Goal: Task Accomplishment & Management: Manage account settings

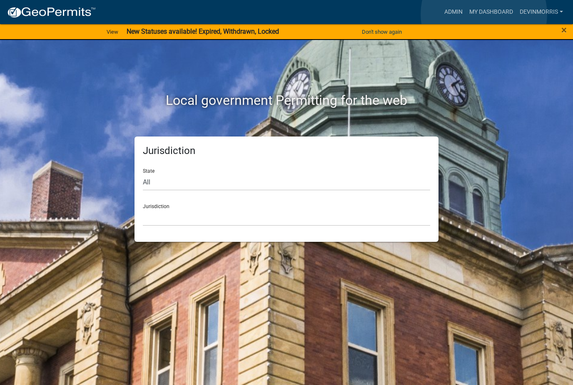
click at [484, 14] on link "My Dashboard" at bounding box center [491, 12] width 50 height 16
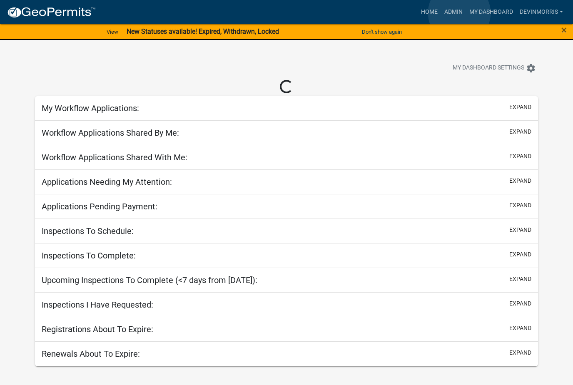
click at [459, 13] on link "Admin" at bounding box center [453, 12] width 25 height 16
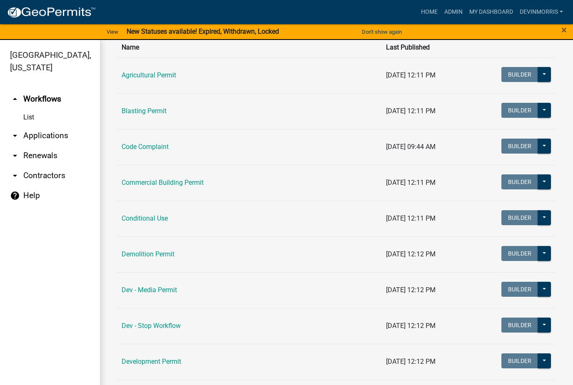
scroll to position [70, 0]
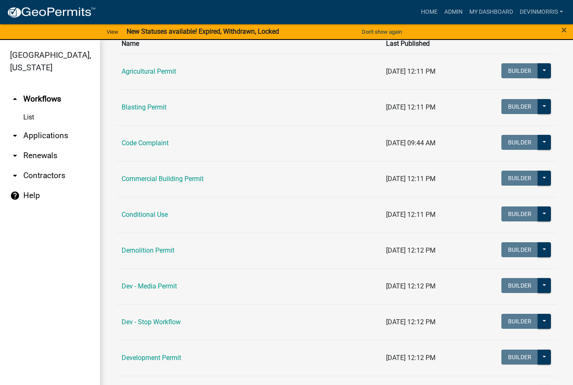
click at [179, 178] on link "Commercial Building Permit" at bounding box center [163, 179] width 82 height 8
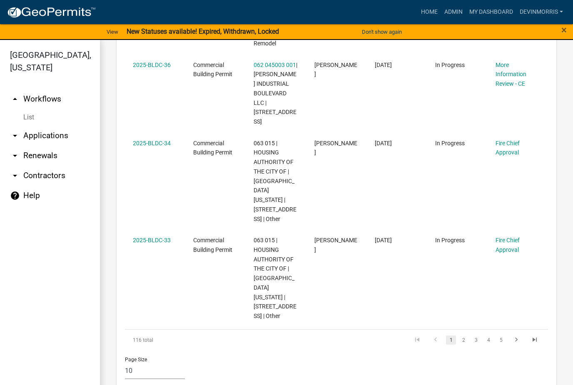
scroll to position [699, 0]
click at [463, 336] on link "2" at bounding box center [463, 340] width 10 height 9
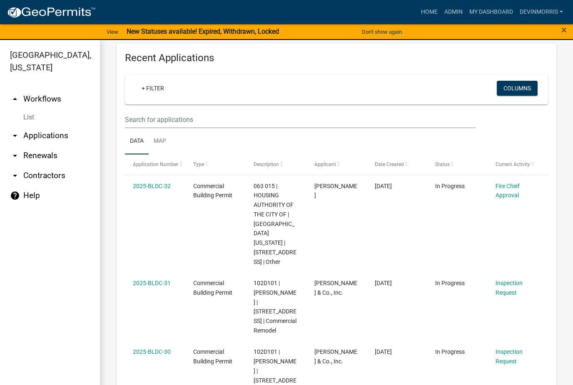
scroll to position [282, 0]
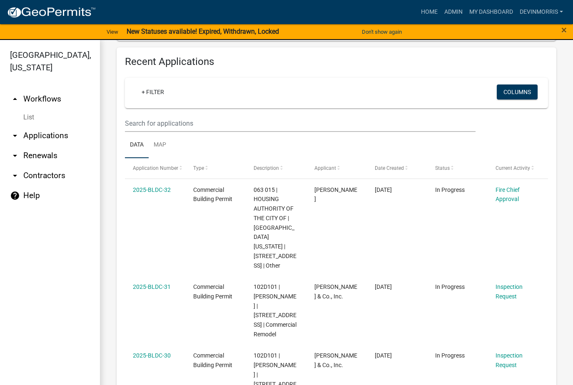
click at [166, 191] on link "2025-BLDC-32" at bounding box center [152, 189] width 38 height 7
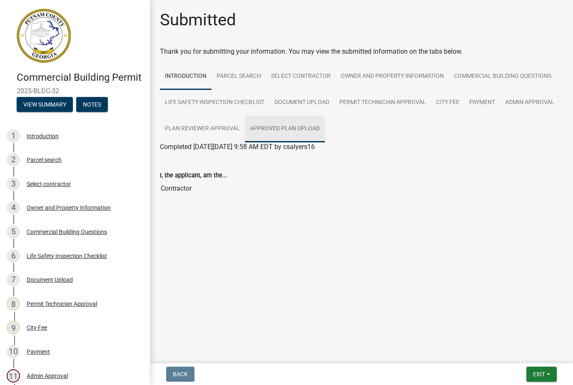
click at [283, 137] on link "Approved Plan Upload" at bounding box center [285, 129] width 80 height 27
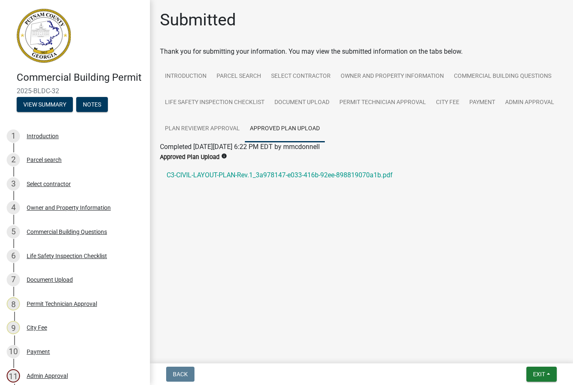
click at [280, 176] on link "C3-CIVIL-LAYOUT-PLAN-Rev.1_3a978147-e033-416b-92ee-898819070a1b.pdf" at bounding box center [361, 175] width 403 height 20
click at [549, 377] on button "Exit" at bounding box center [541, 374] width 30 height 15
click at [511, 353] on button "Save & Exit" at bounding box center [523, 353] width 67 height 20
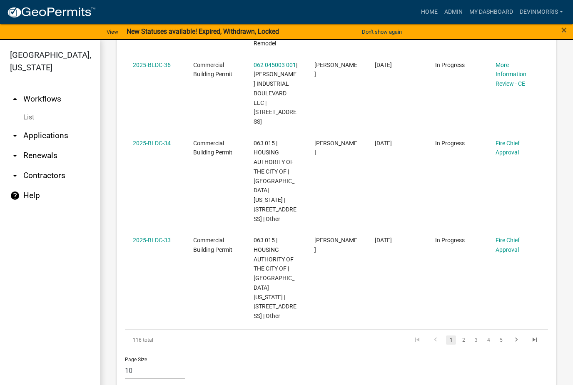
scroll to position [699, 0]
click at [155, 230] on datatable-body-cell "2025-BLDC-33" at bounding box center [155, 278] width 60 height 97
click at [149, 237] on link "2025-BLDC-33" at bounding box center [152, 240] width 38 height 7
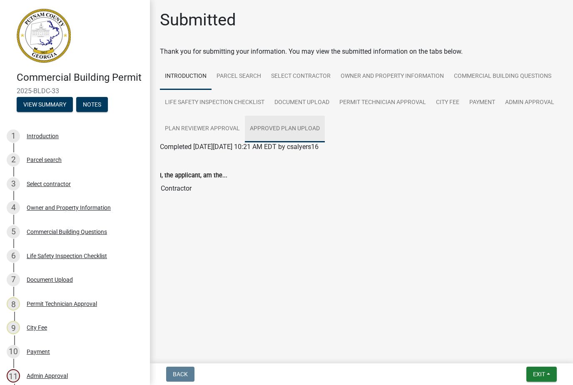
click at [277, 128] on link "Approved Plan Upload" at bounding box center [285, 129] width 80 height 27
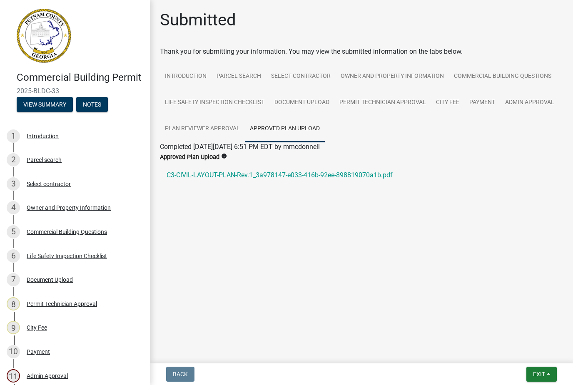
click at [281, 172] on link "C3-CIVIL-LAYOUT-PLAN-Rev.1_3a978147-e033-416b-92ee-898819070a1b.pdf" at bounding box center [361, 175] width 403 height 20
click at [548, 376] on button "Exit" at bounding box center [541, 374] width 30 height 15
click at [522, 351] on button "Save & Exit" at bounding box center [523, 353] width 67 height 20
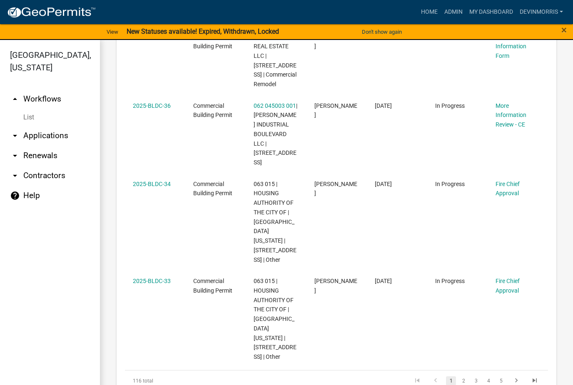
scroll to position [674, 0]
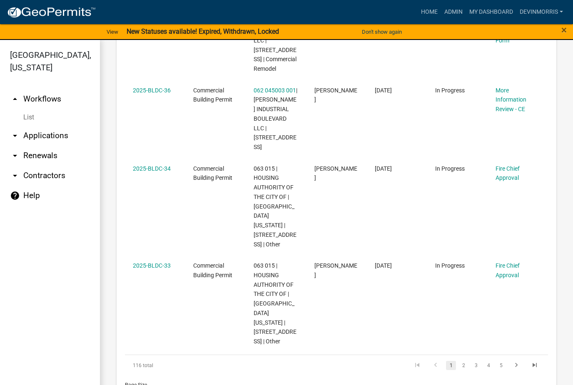
click at [147, 172] on link "2025-BLDC-34" at bounding box center [152, 168] width 38 height 7
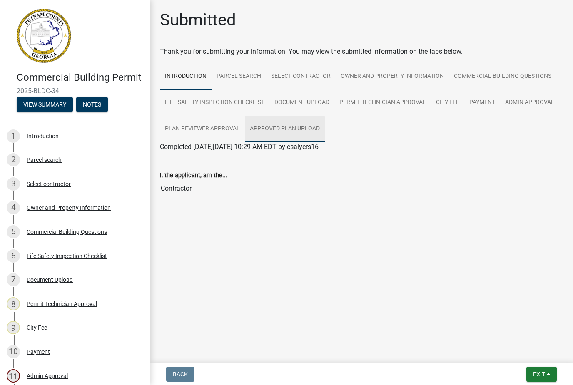
click at [274, 122] on link "Approved Plan Upload" at bounding box center [285, 129] width 80 height 27
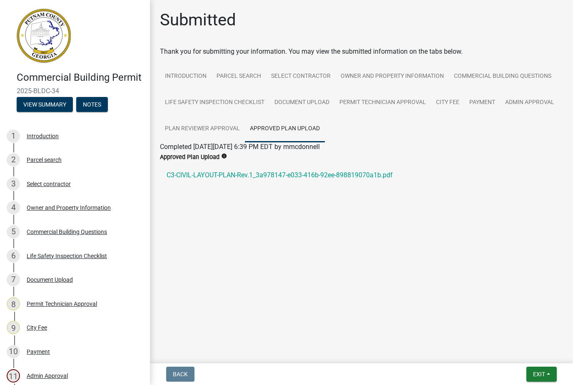
click at [278, 174] on link "C3-CIVIL-LAYOUT-PLAN-Rev.1_3a978147-e033-416b-92ee-898819070a1b.pdf" at bounding box center [361, 175] width 403 height 20
click at [521, 76] on link "Commercial Building Questions" at bounding box center [502, 76] width 107 height 27
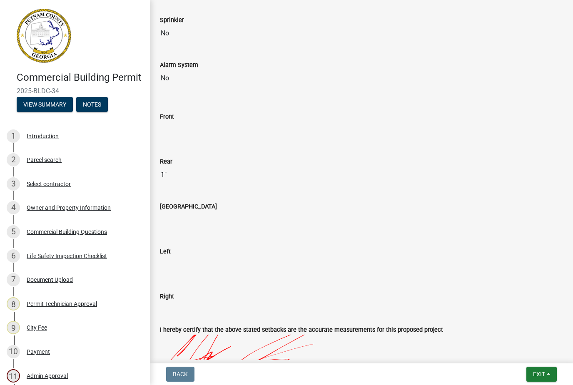
scroll to position [821, 0]
click at [545, 371] on button "Exit" at bounding box center [541, 374] width 30 height 15
click at [518, 350] on button "Save & Exit" at bounding box center [523, 353] width 67 height 20
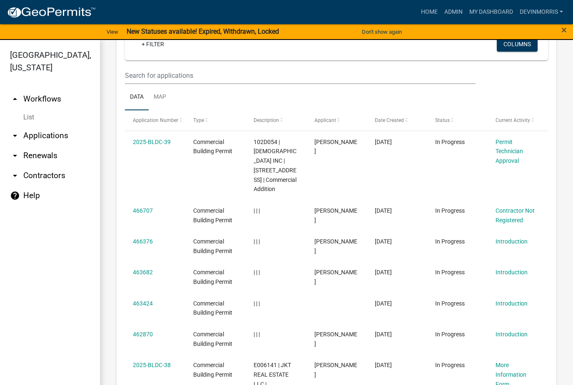
scroll to position [330, 0]
click at [149, 139] on link "2025-BLDC-39" at bounding box center [152, 141] width 38 height 7
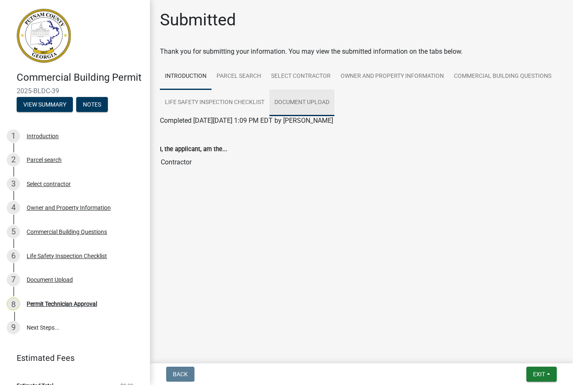
click at [298, 99] on link "Document Upload" at bounding box center [301, 102] width 65 height 27
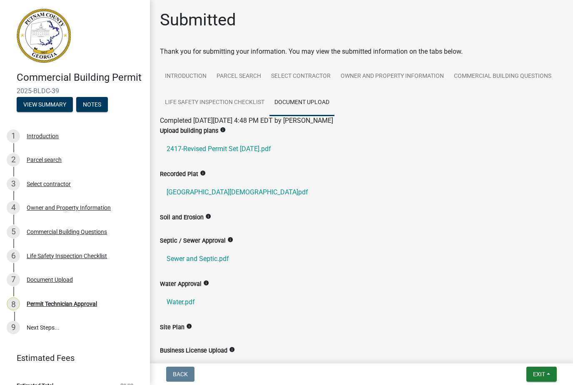
click at [196, 150] on link "2417-Revised Permit Set [DATE].pdf" at bounding box center [361, 149] width 403 height 20
click at [539, 381] on button "Exit" at bounding box center [541, 374] width 30 height 15
click at [528, 353] on button "Save & Exit" at bounding box center [523, 353] width 67 height 20
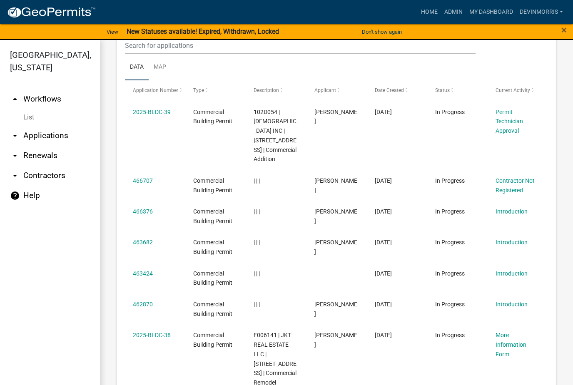
scroll to position [358, 0]
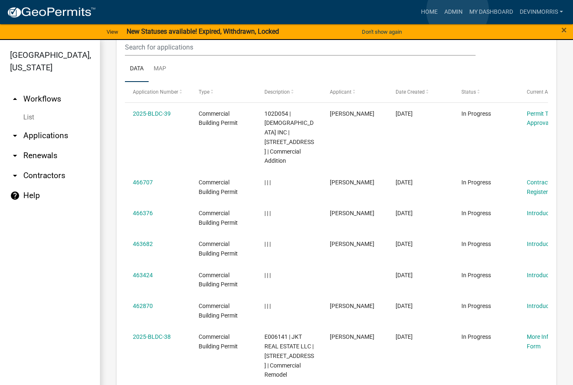
click at [458, 11] on link "Admin" at bounding box center [453, 12] width 25 height 16
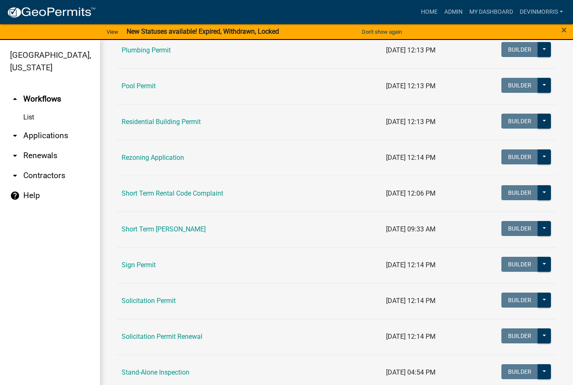
scroll to position [945, 0]
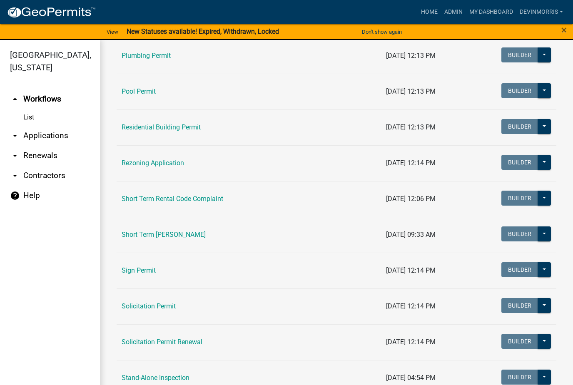
click at [133, 123] on link "Residential Building Permit" at bounding box center [161, 127] width 79 height 8
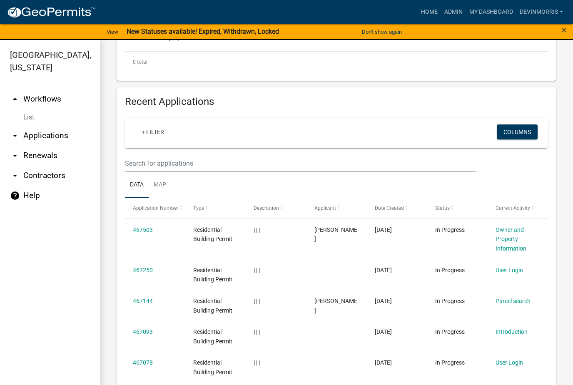
scroll to position [222, 0]
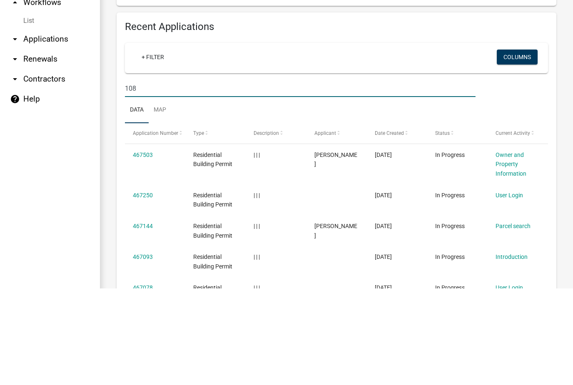
type input "108"
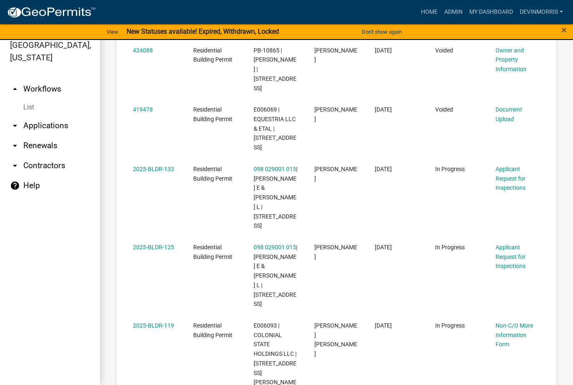
scroll to position [651, 0]
click at [140, 314] on datatable-body-cell "2025-BLDR-119" at bounding box center [155, 358] width 60 height 88
click at [142, 322] on link "2025-BLDR-119" at bounding box center [153, 325] width 41 height 7
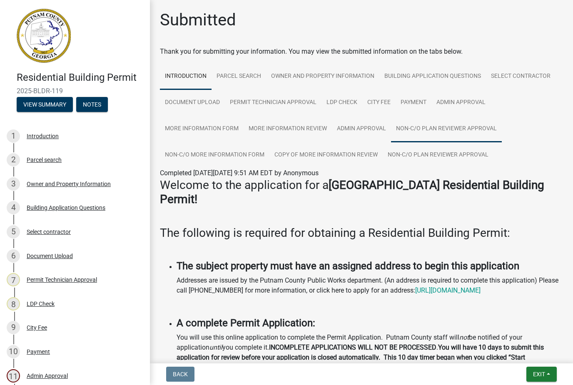
click at [415, 130] on link "Non-C/O Plan Reviewer Approval" at bounding box center [446, 129] width 111 height 27
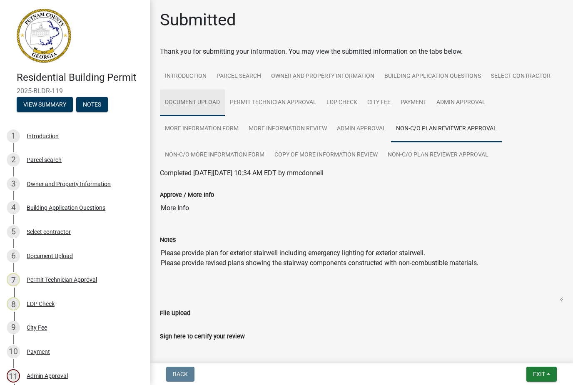
click at [193, 104] on link "Document Upload" at bounding box center [192, 102] width 65 height 27
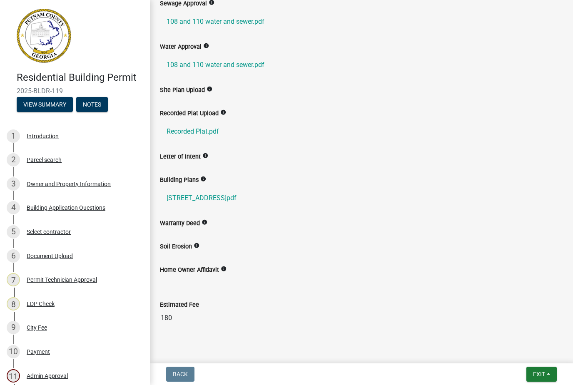
scroll to position [214, 0]
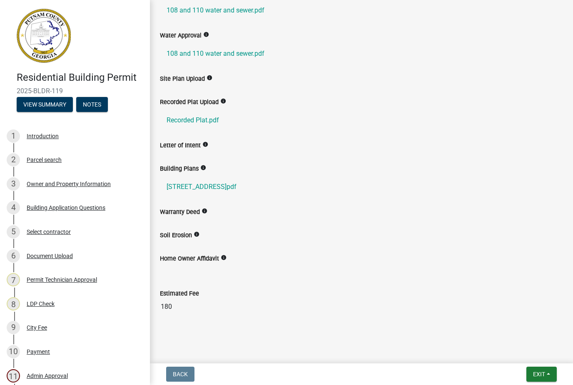
click at [218, 186] on link "[STREET_ADDRESS]pdf" at bounding box center [361, 187] width 403 height 20
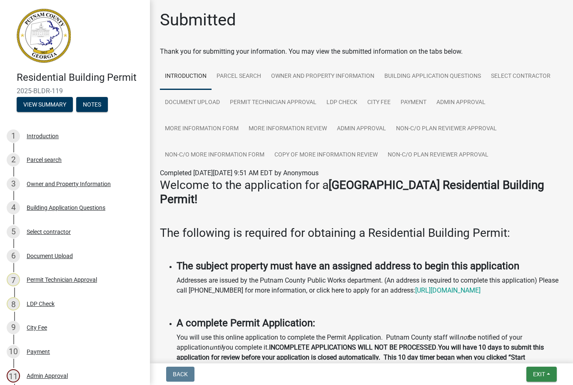
click at [543, 371] on span "Exit" at bounding box center [539, 374] width 12 height 7
click at [530, 349] on button "Save & Exit" at bounding box center [523, 353] width 67 height 20
